Goal: Navigation & Orientation: Find specific page/section

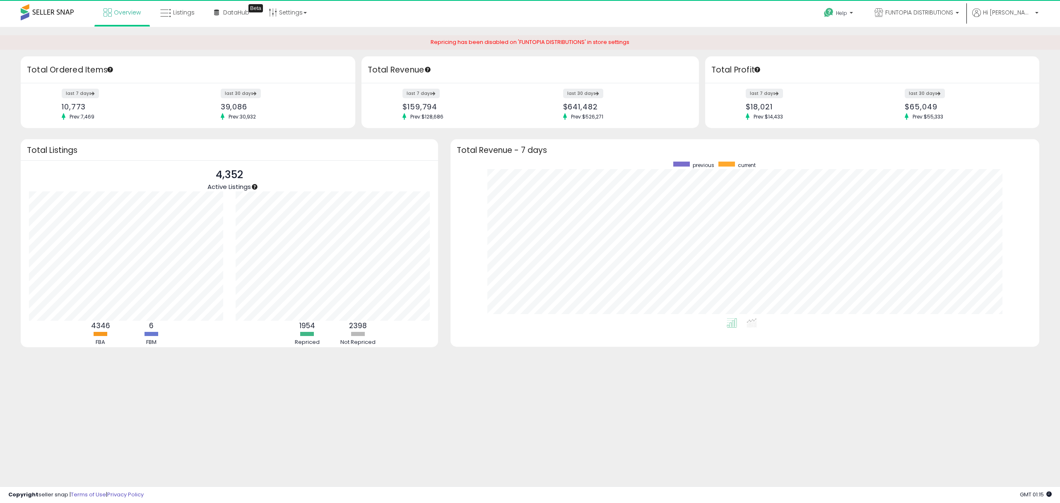
scroll to position [156, 572]
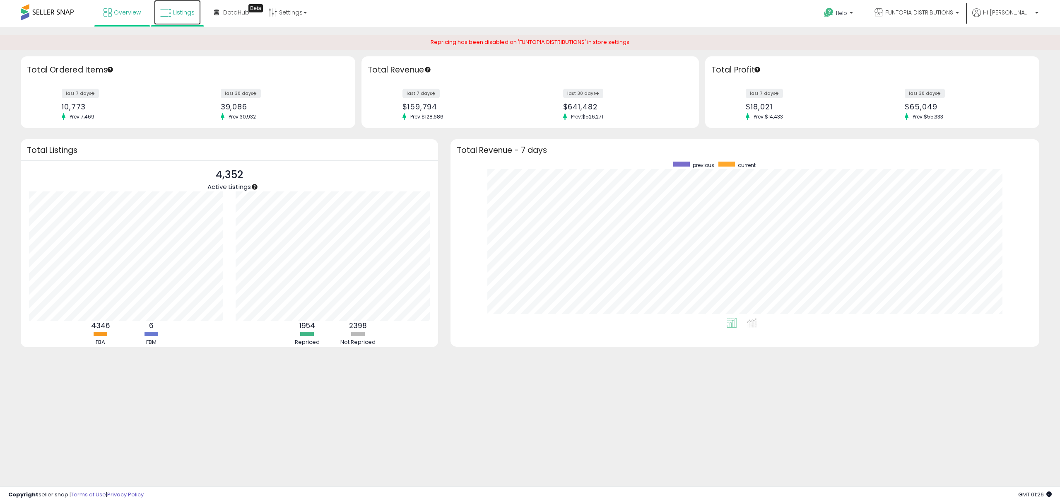
click at [166, 11] on icon at bounding box center [165, 13] width 11 height 11
